Goal: Task Accomplishment & Management: Complete application form

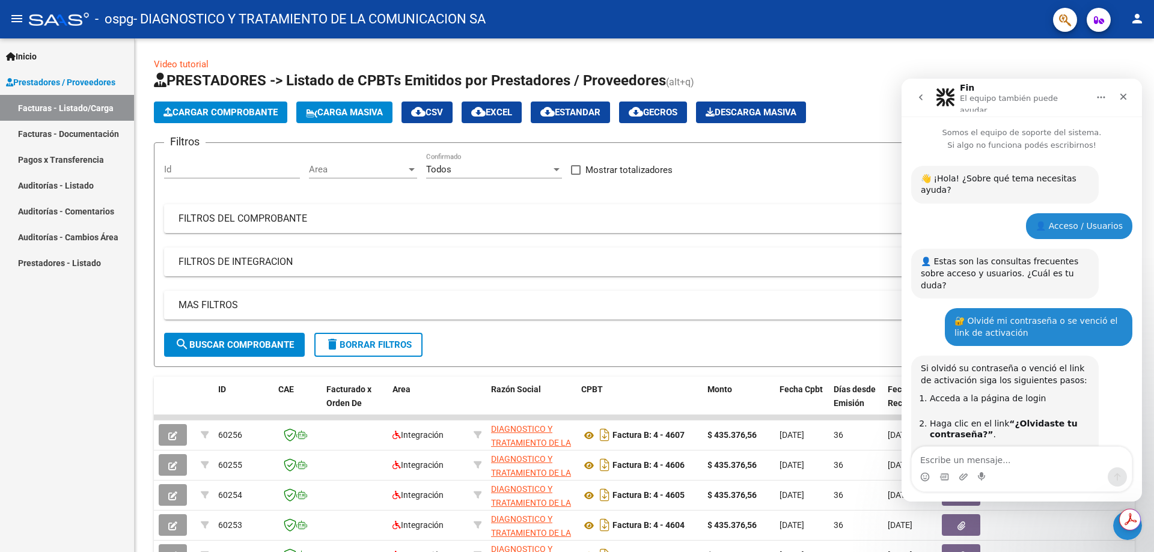
scroll to position [1505, 0]
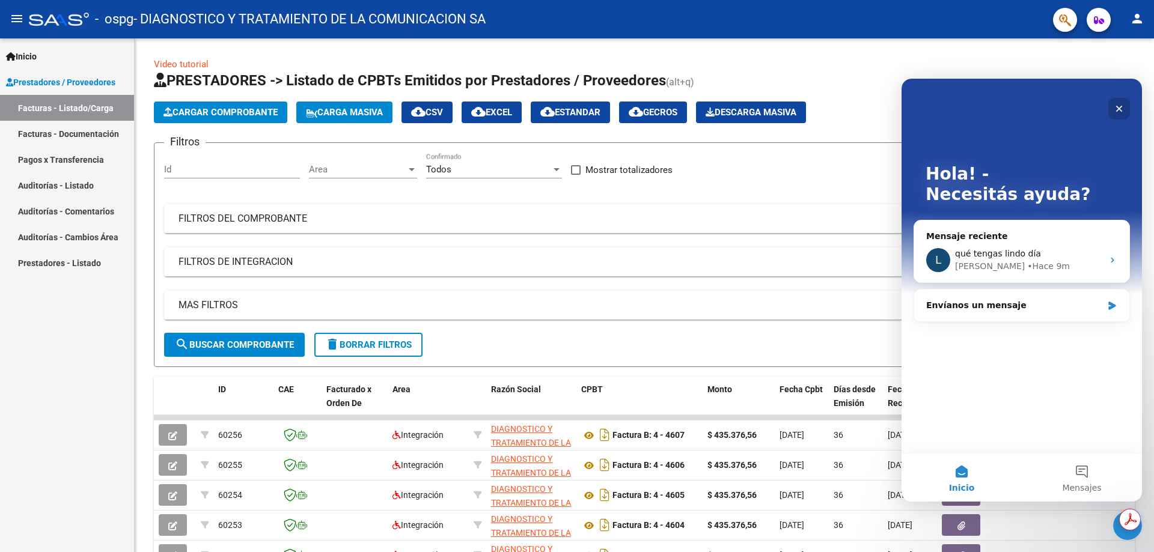
click at [1125, 111] on div "Cerrar" at bounding box center [1120, 109] width 22 height 22
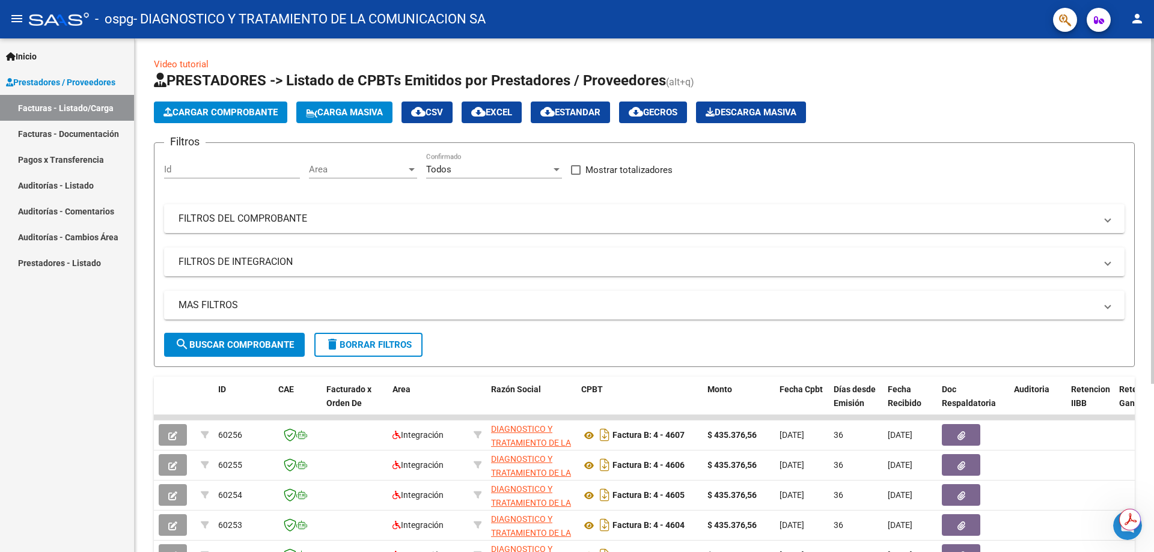
scroll to position [0, 0]
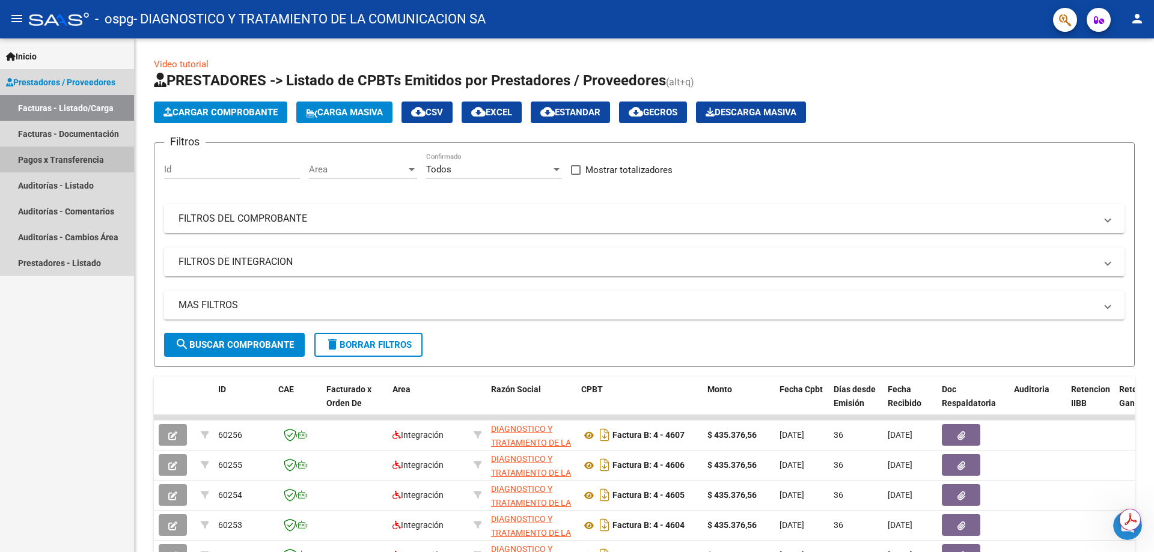
click at [84, 164] on link "Pagos x Transferencia" at bounding box center [67, 160] width 134 height 26
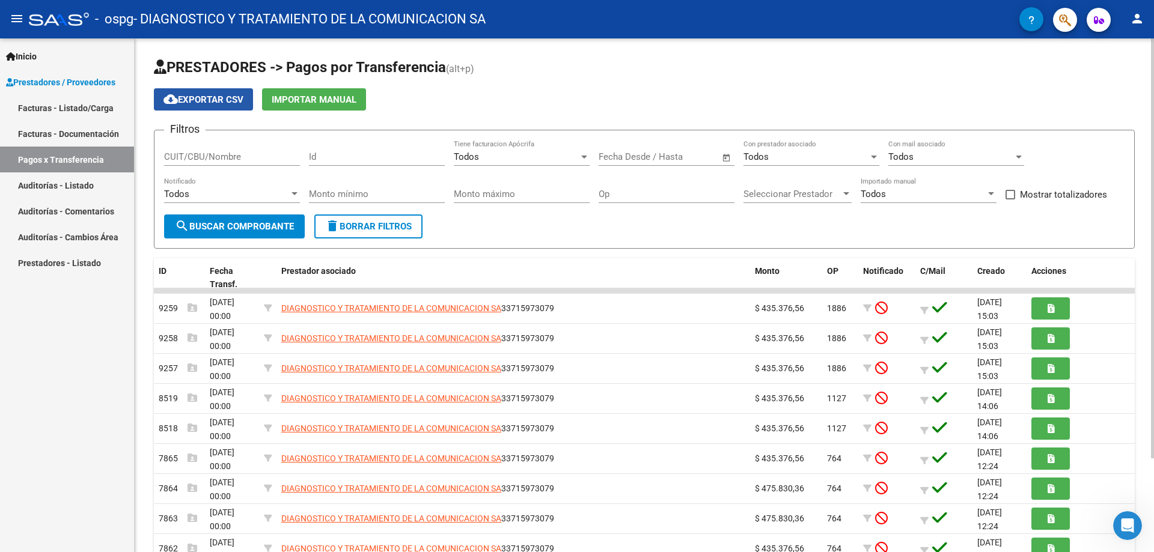
click at [186, 94] on span "cloud_download Exportar CSV" at bounding box center [204, 99] width 80 height 11
click at [245, 157] on input "CUIT/CBU/Nombre" at bounding box center [232, 156] width 136 height 11
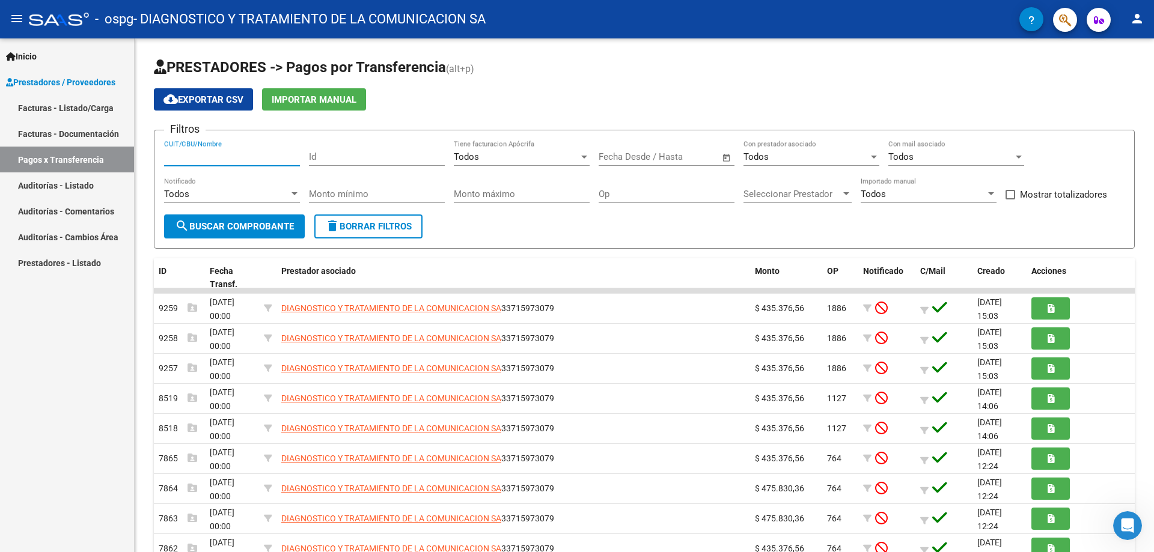
click at [41, 85] on span "Prestadores / Proveedores" at bounding box center [60, 82] width 109 height 13
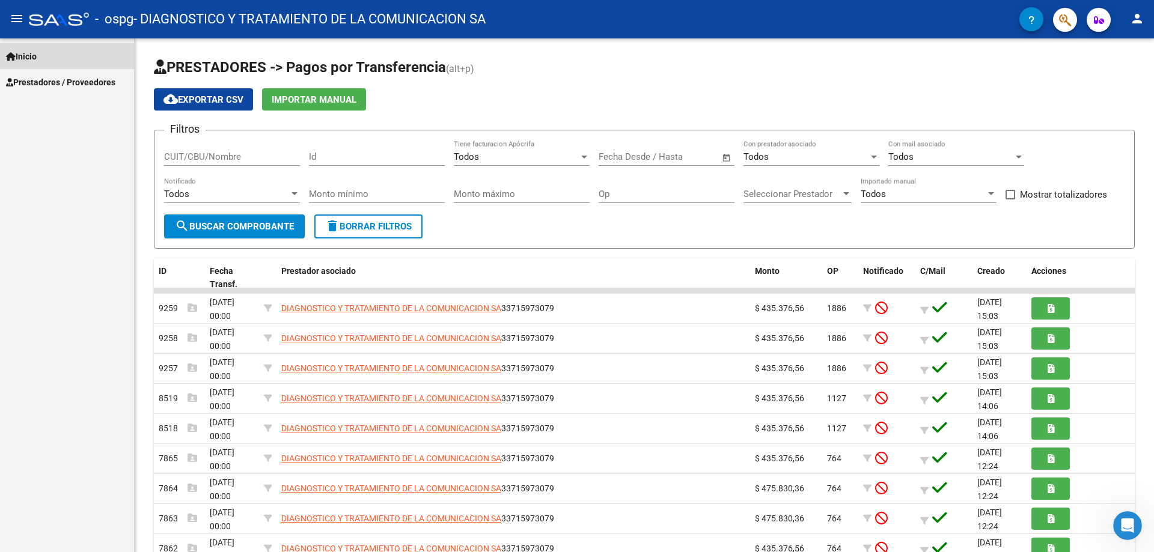
click at [19, 60] on span "Inicio" at bounding box center [21, 56] width 31 height 13
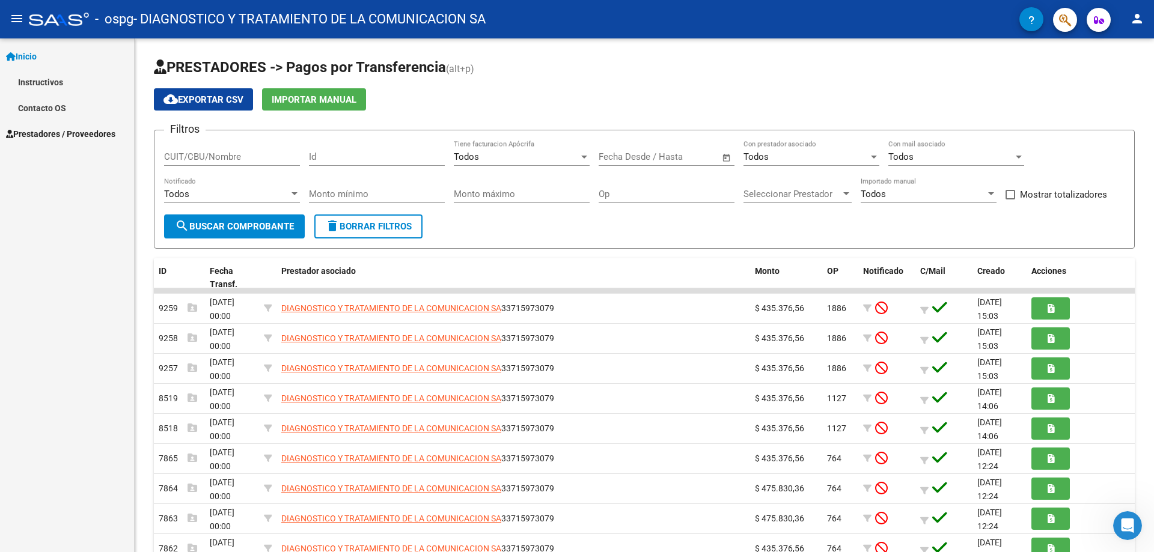
click at [38, 132] on span "Prestadores / Proveedores" at bounding box center [60, 133] width 109 height 13
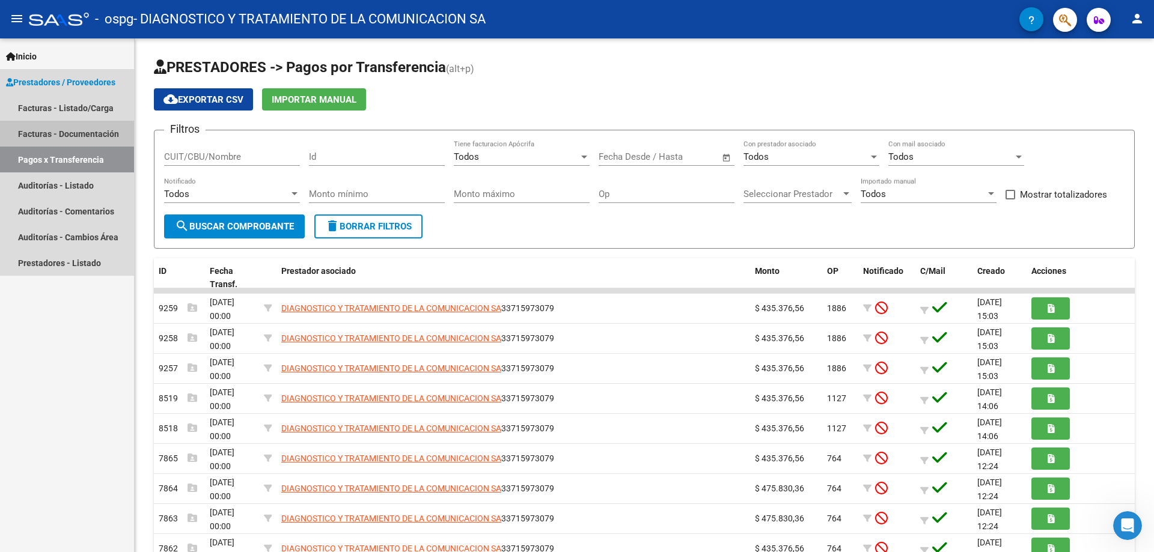
click at [55, 138] on link "Facturas - Documentación" at bounding box center [67, 134] width 134 height 26
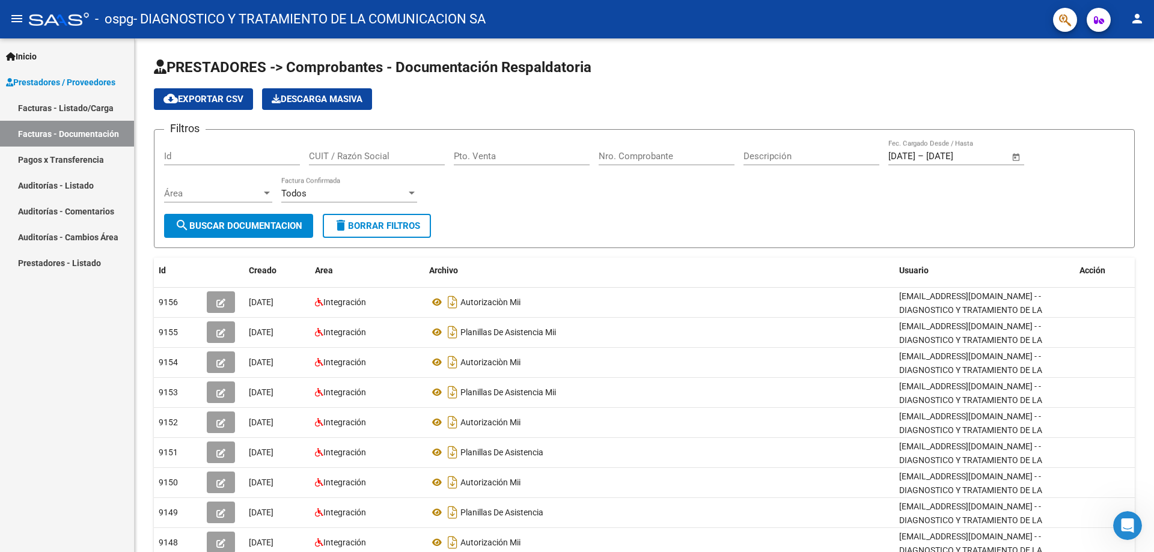
click at [59, 108] on link "Facturas - Listado/Carga" at bounding box center [67, 108] width 134 height 26
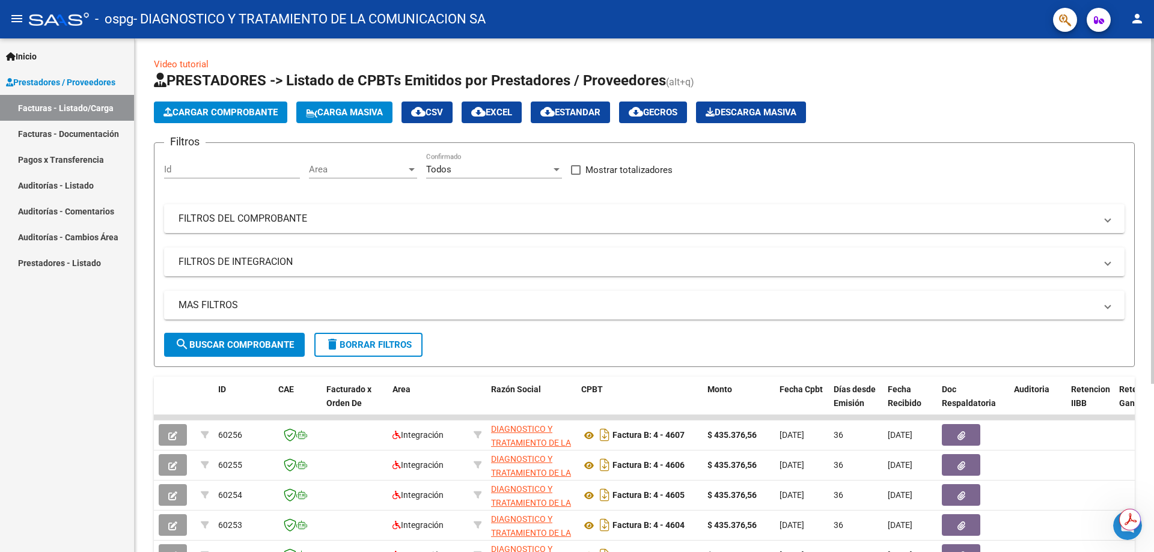
click at [249, 115] on span "Cargar Comprobante" at bounding box center [221, 112] width 114 height 11
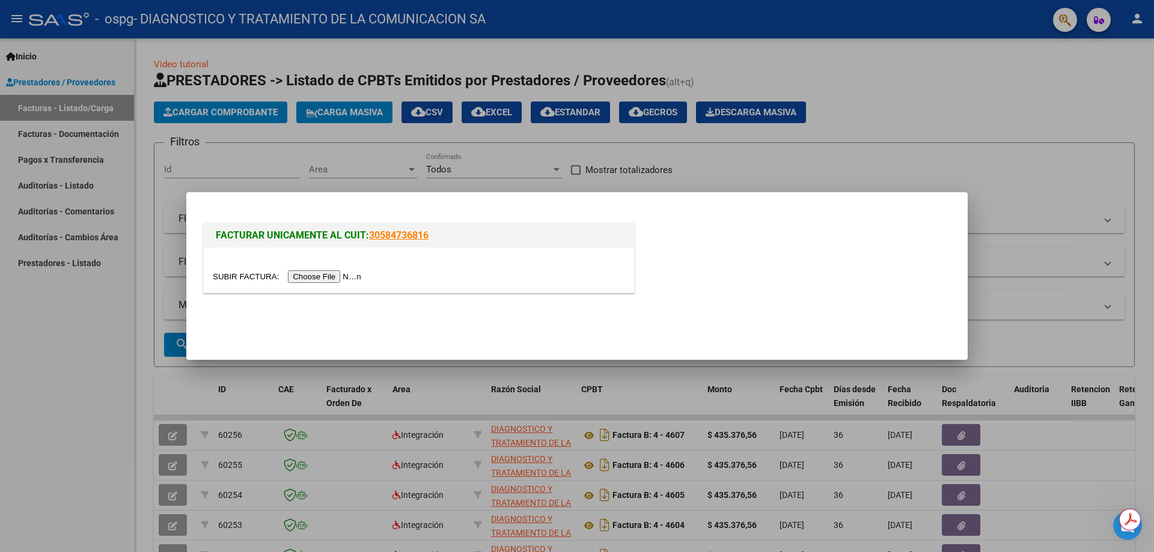
click at [332, 278] on input "file" at bounding box center [289, 277] width 152 height 13
